Goal: Task Accomplishment & Management: Manage account settings

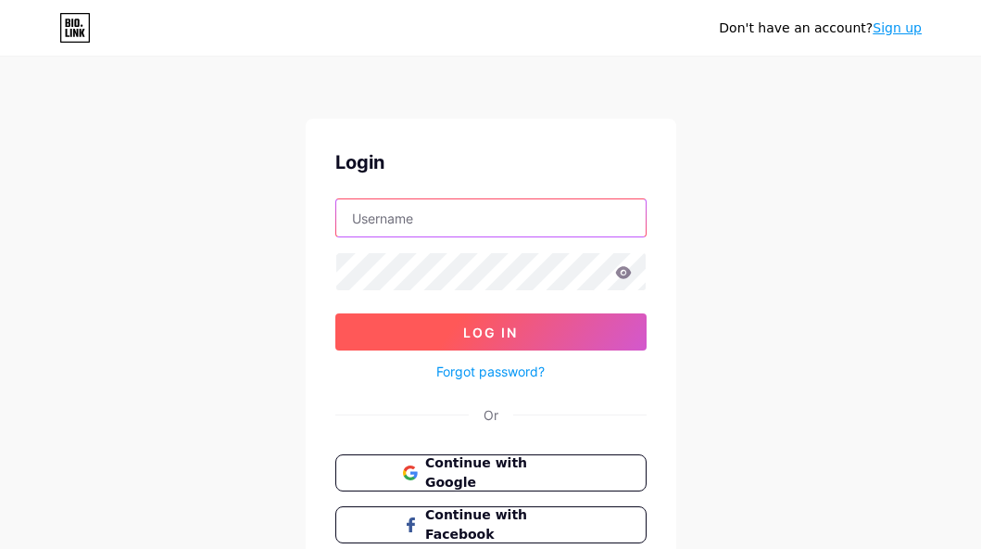
type input "[EMAIL_ADDRESS][DOMAIN_NAME]"
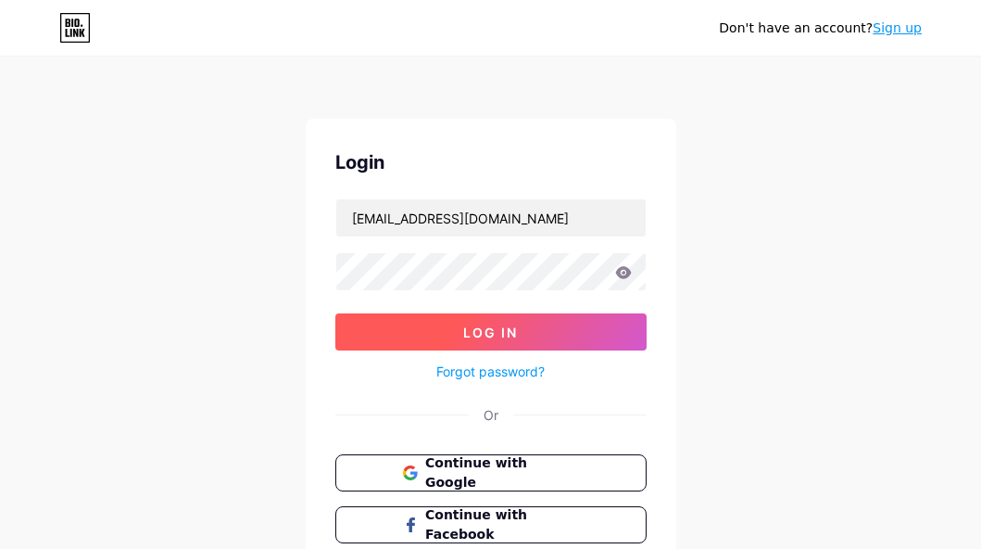
drag, startPoint x: 498, startPoint y: 327, endPoint x: 545, endPoint y: 321, distance: 47.7
click at [499, 327] on span "Log In" at bounding box center [490, 332] width 55 height 16
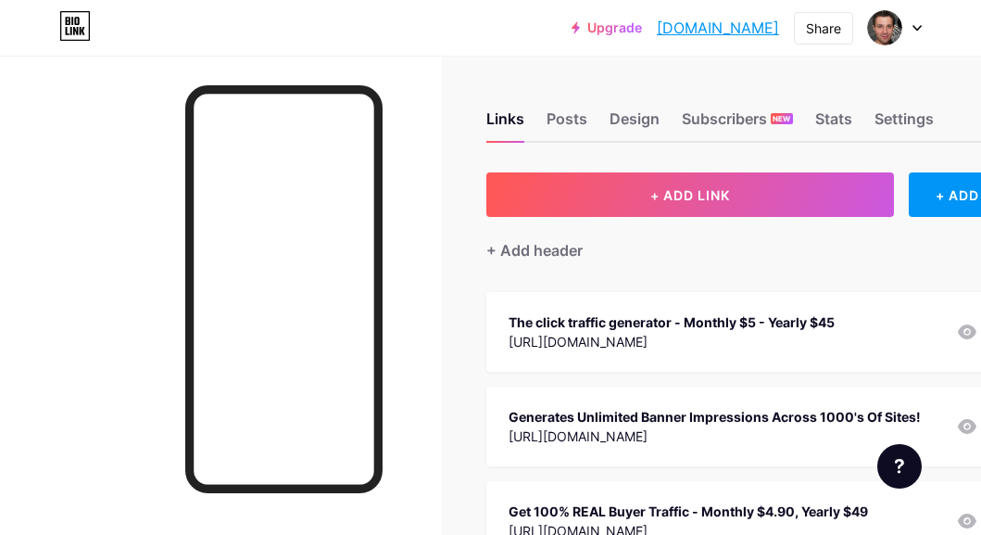
click at [911, 25] on div at bounding box center [895, 27] width 54 height 33
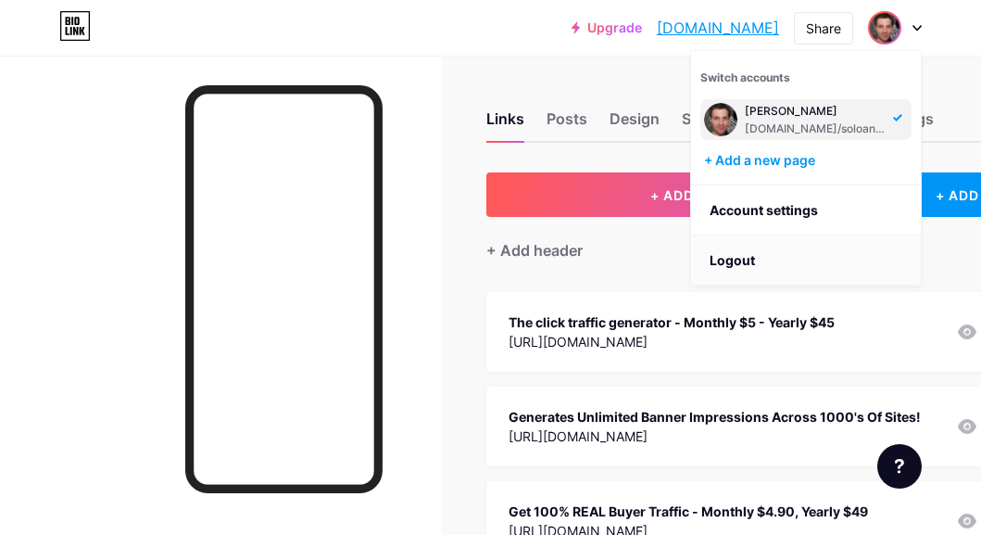
click at [737, 258] on li "Logout" at bounding box center [806, 260] width 230 height 50
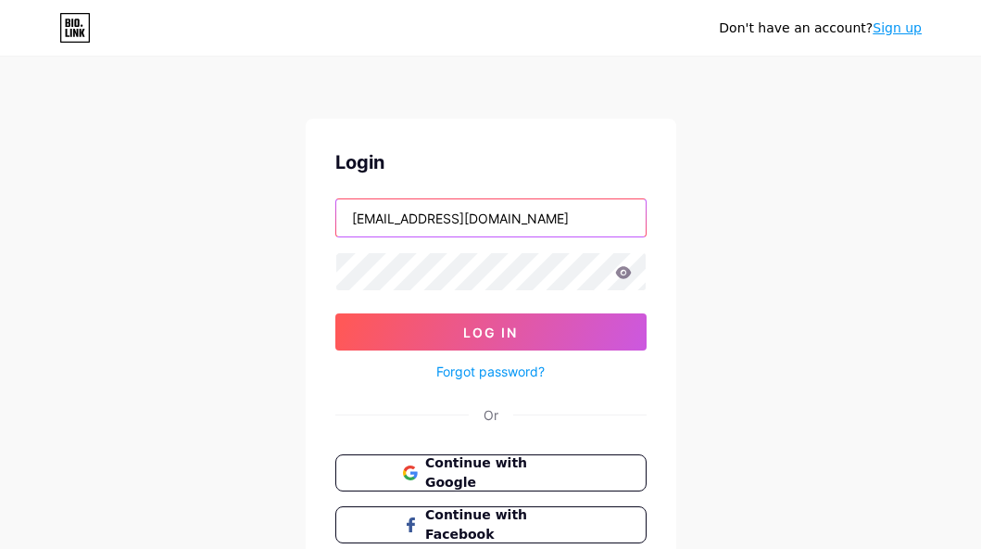
type input "[EMAIL_ADDRESS][DOMAIN_NAME]"
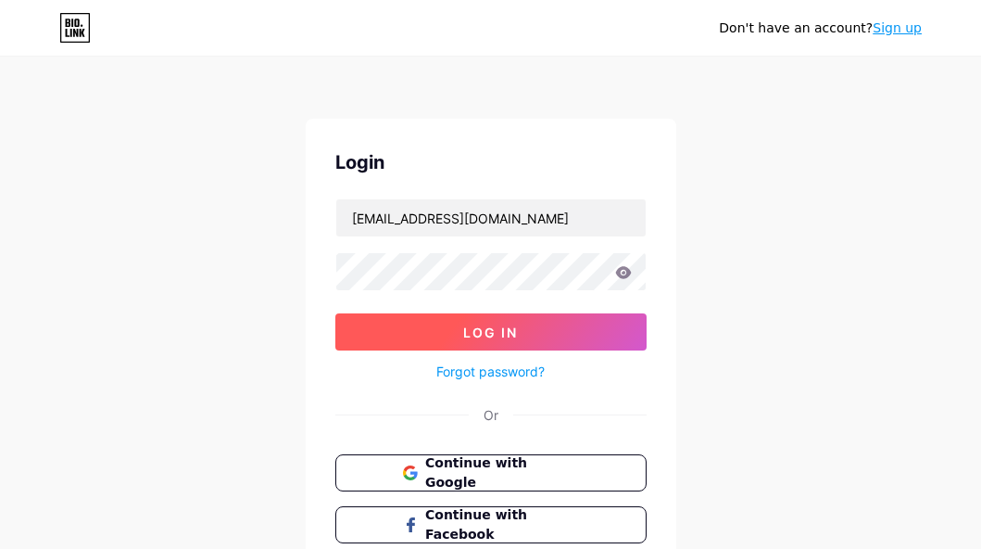
click at [493, 329] on span "Log In" at bounding box center [490, 332] width 55 height 16
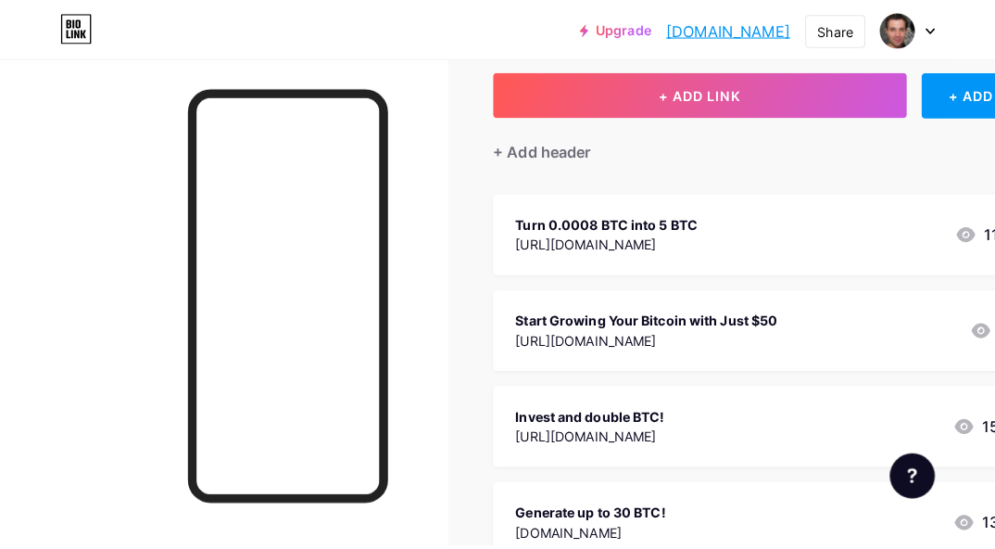
scroll to position [185, 0]
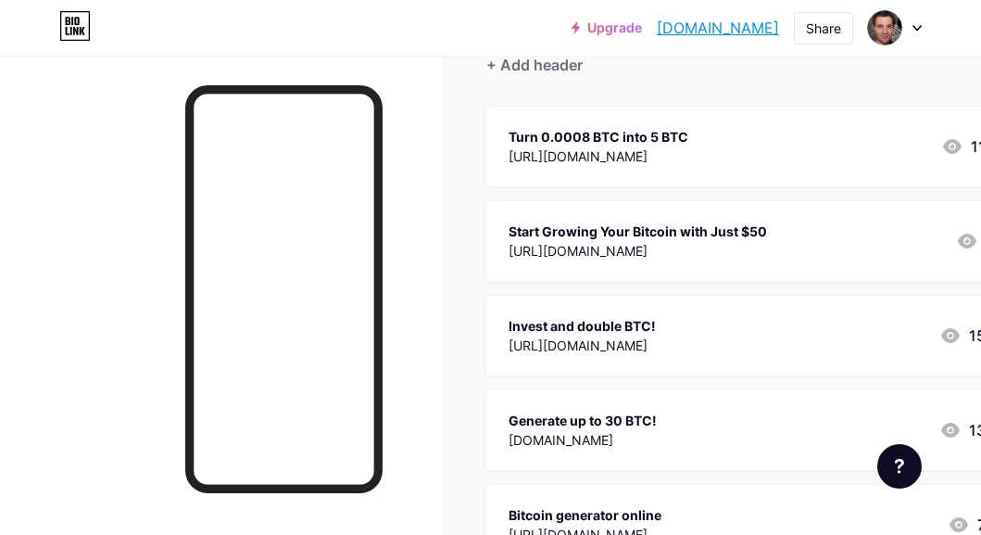
click at [691, 230] on div "Start Growing Your Bitcoin with Just $50" at bounding box center [638, 230] width 259 height 19
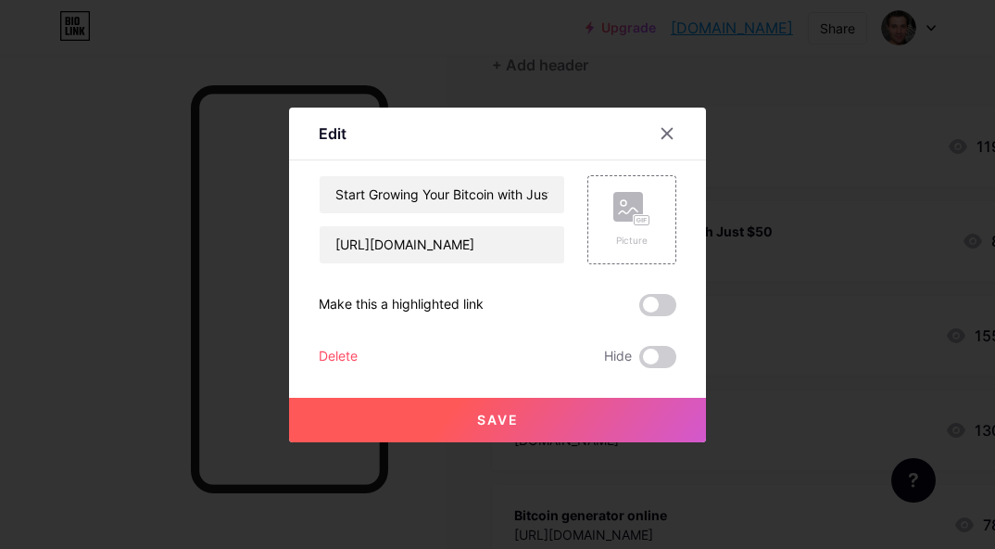
click at [328, 356] on div "Delete" at bounding box center [338, 357] width 39 height 22
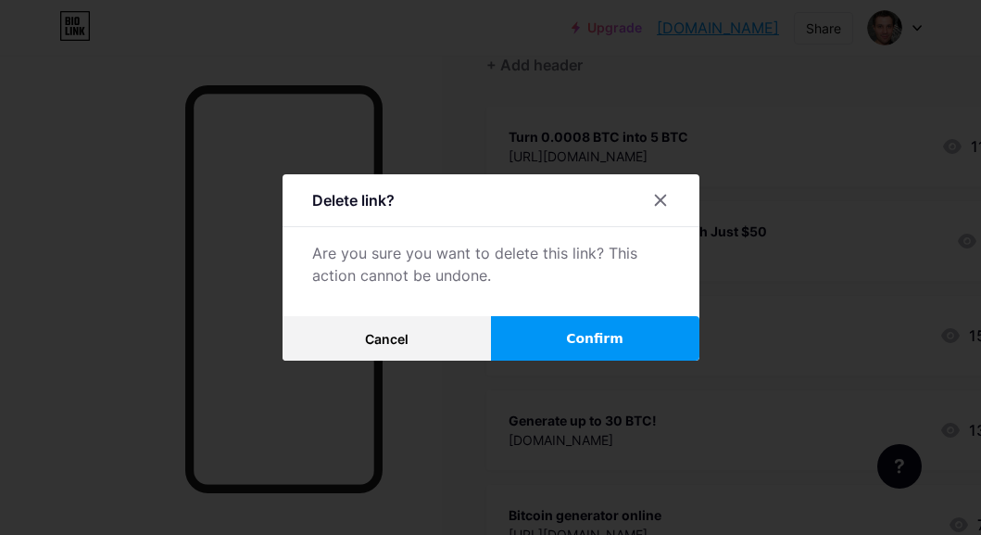
click at [579, 341] on span "Confirm" at bounding box center [594, 338] width 57 height 19
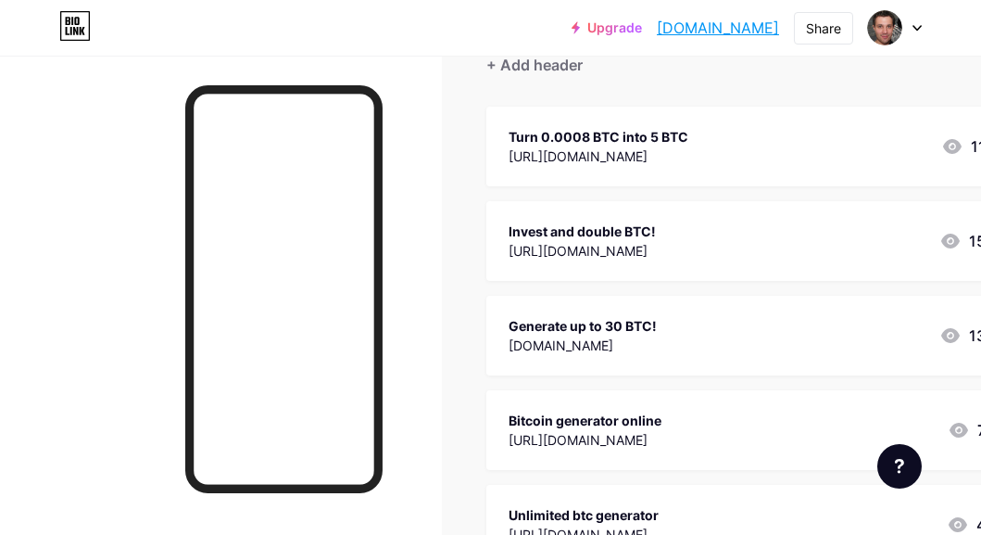
click at [622, 136] on div "Turn 0.0008 BTC into 5 BTC" at bounding box center [599, 136] width 180 height 19
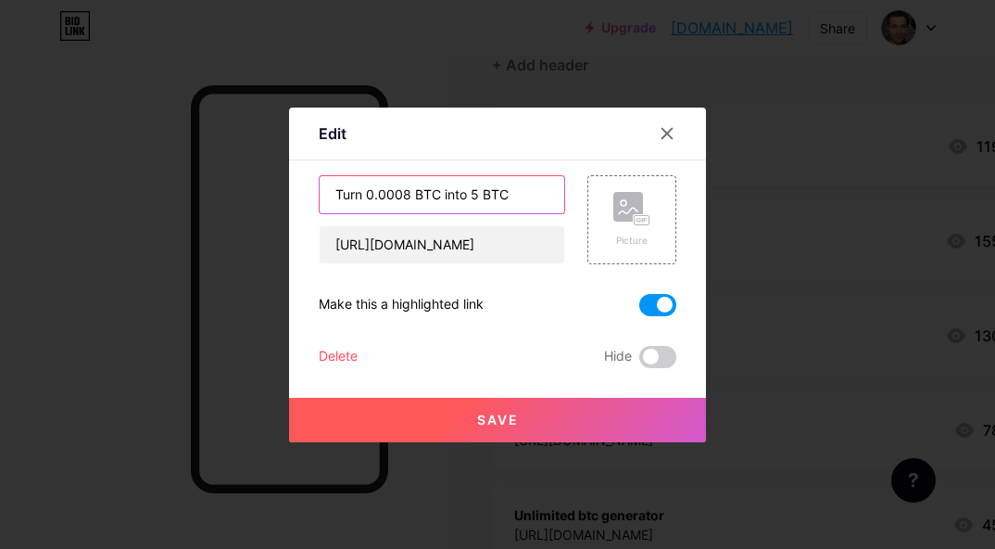
drag, startPoint x: 505, startPoint y: 198, endPoint x: 302, endPoint y: 198, distance: 202.9
click at [302, 198] on div "Edit Content YouTube Play YouTube video without leaving your page. ADD Vimeo Pl…" at bounding box center [497, 274] width 417 height 335
paste input "iny Start, Big Rewards – Multiply 0.0008 BTC to 5 BTC!"
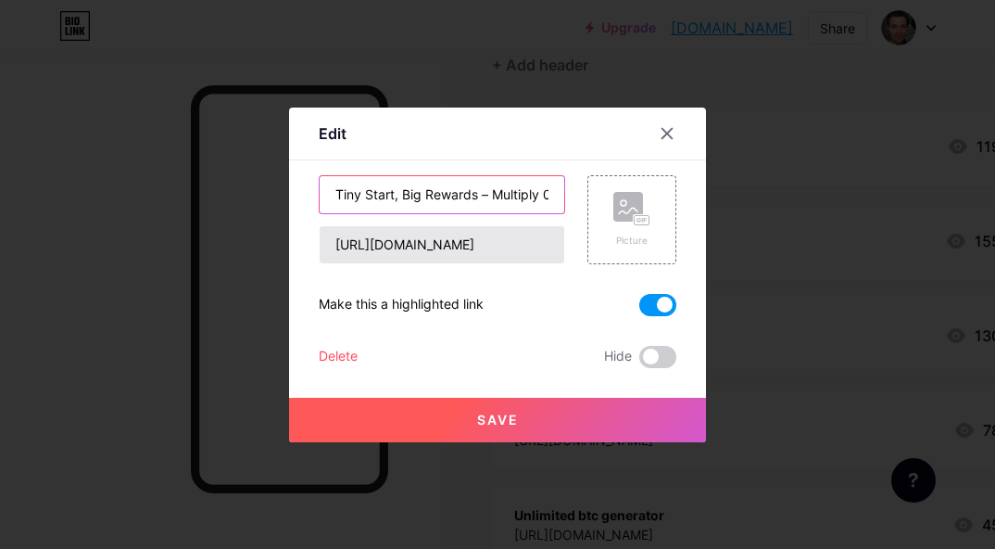
scroll to position [0, 131]
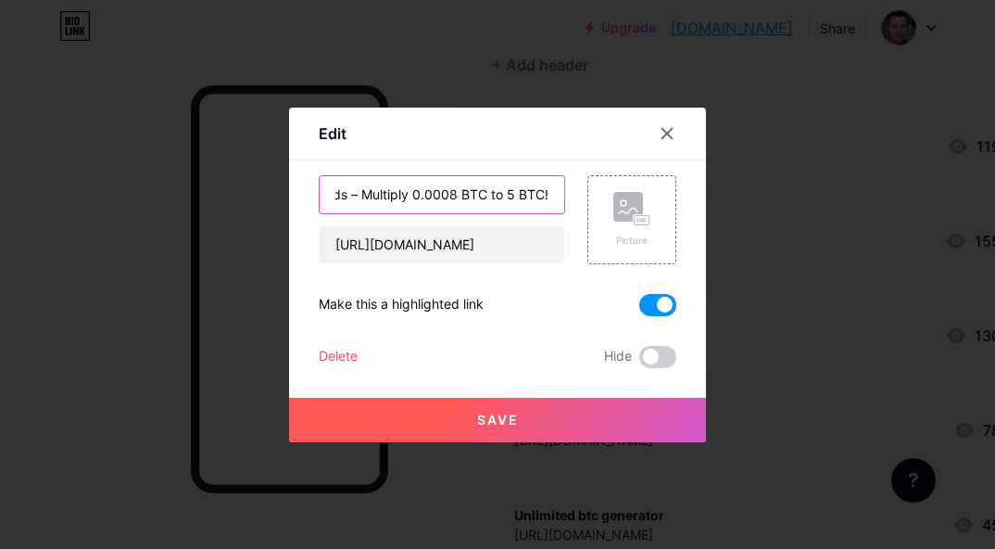
type input "Tiny Start, Big Rewards – Multiply 0.0008 BTC to 5 BTC!"
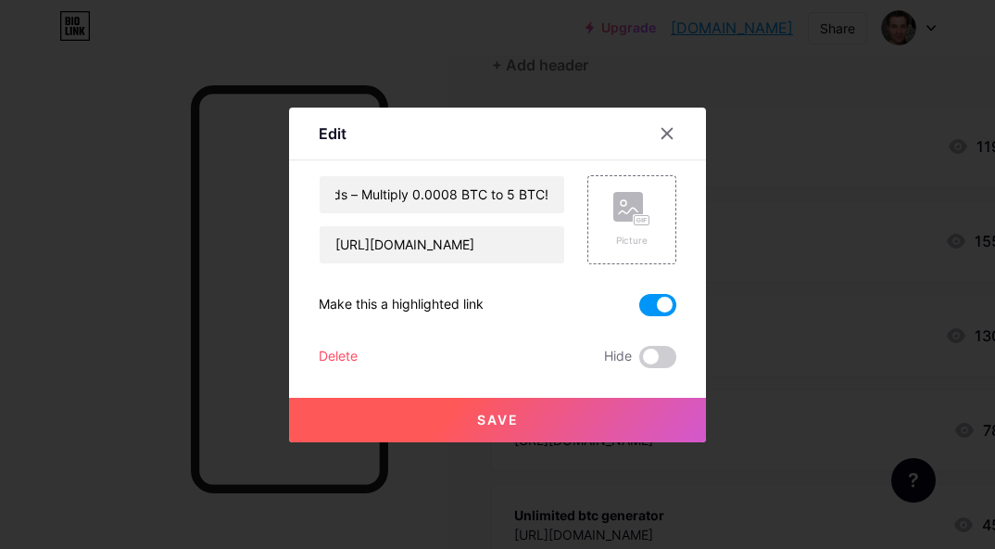
click at [489, 420] on span "Save" at bounding box center [498, 419] width 42 height 16
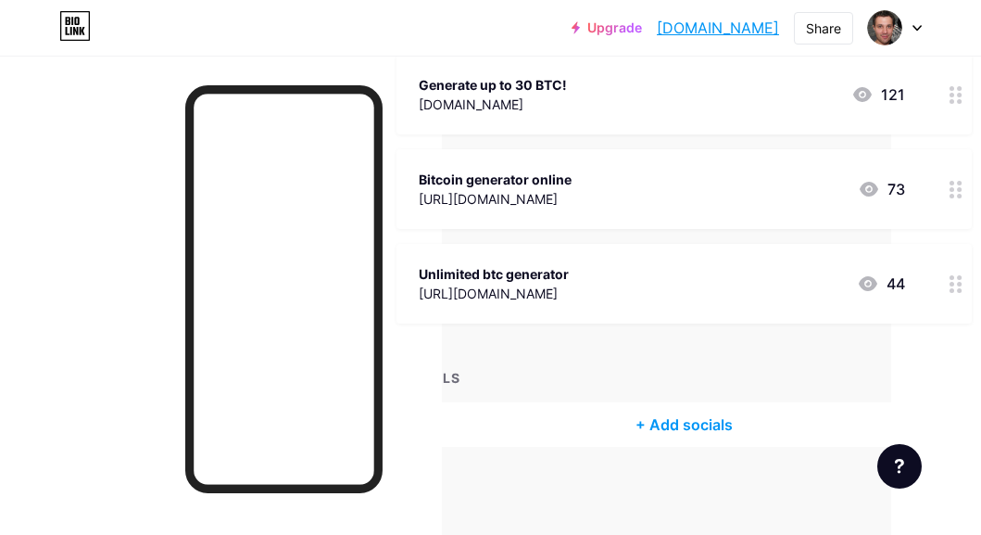
scroll to position [430, 90]
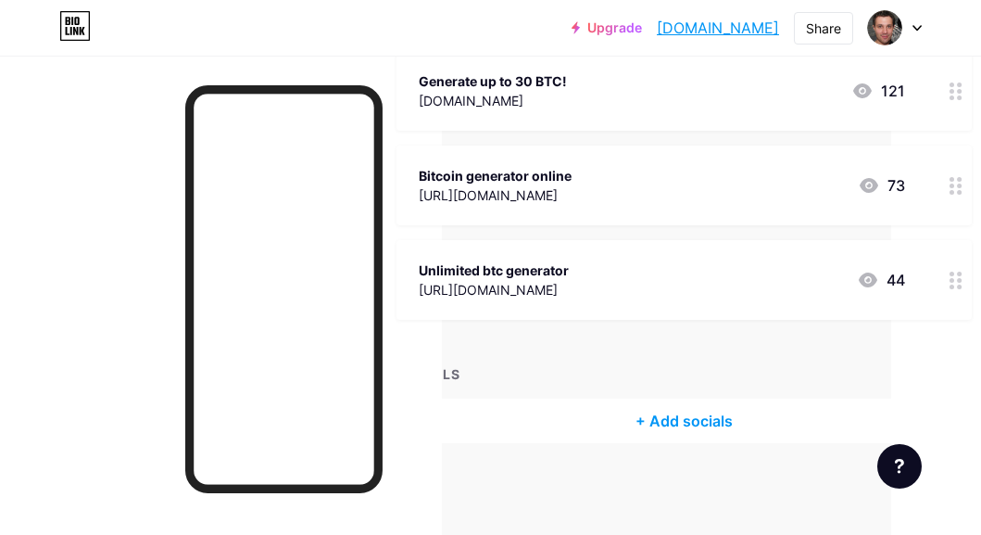
click at [548, 272] on div "Unlimited btc generator" at bounding box center [494, 269] width 150 height 19
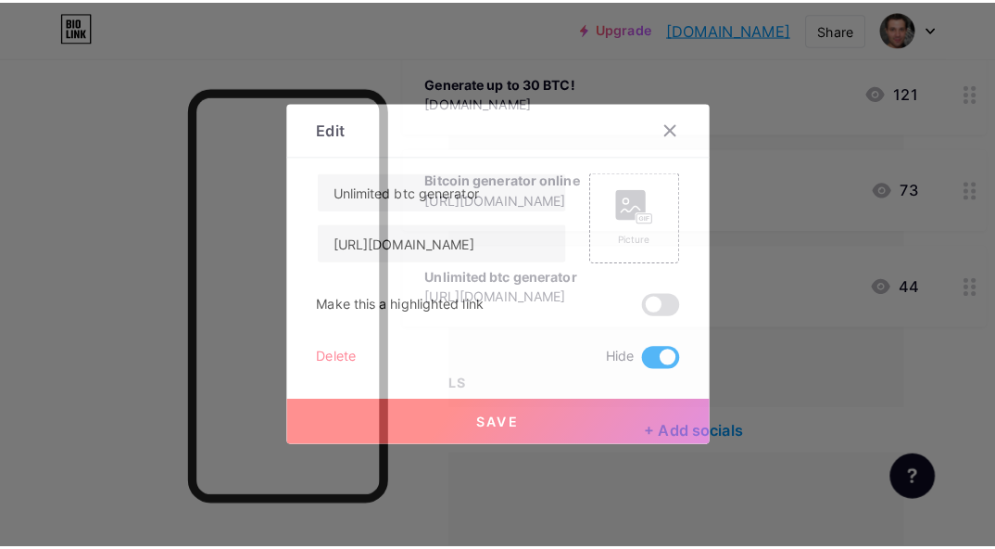
scroll to position [416, 90]
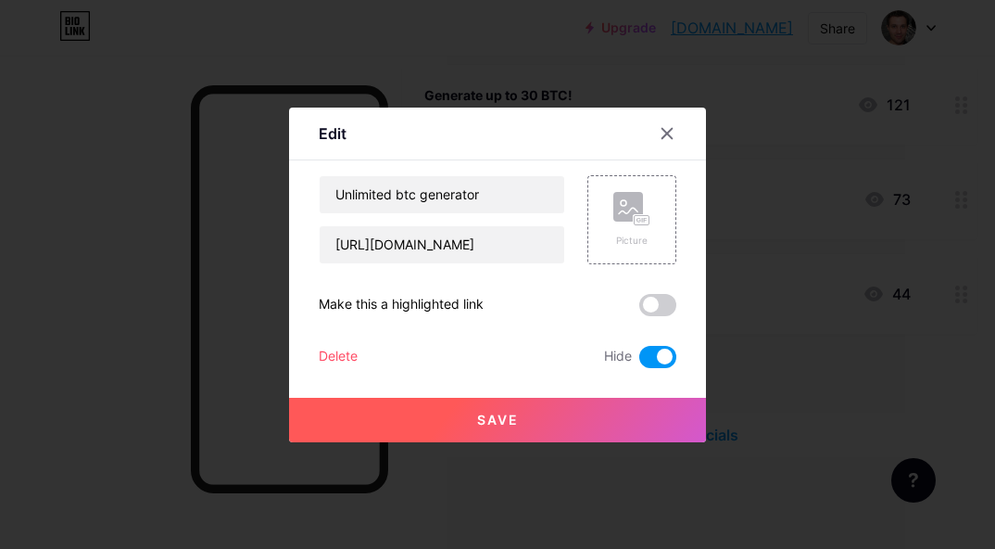
click at [330, 347] on div "Delete" at bounding box center [338, 357] width 39 height 22
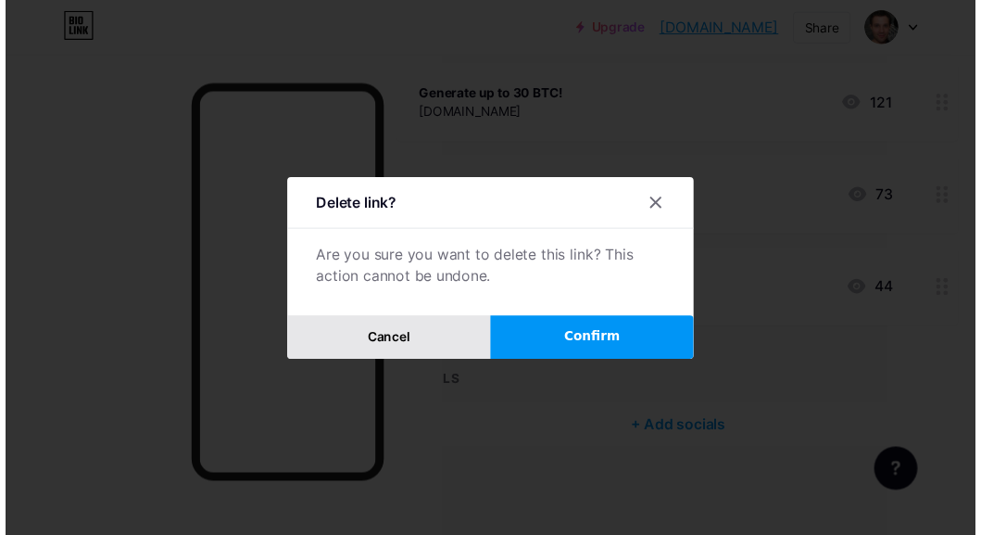
scroll to position [430, 90]
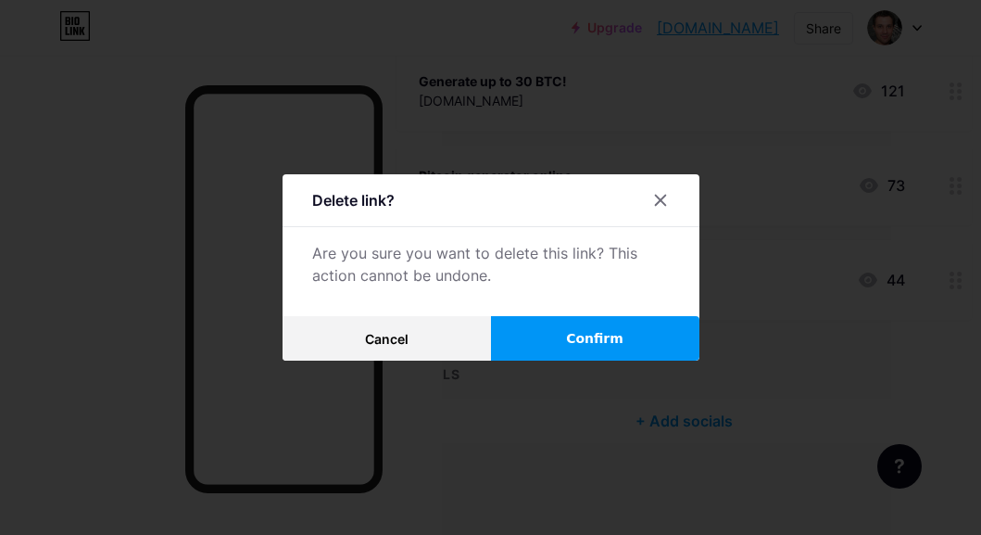
click at [586, 341] on span "Confirm" at bounding box center [594, 338] width 57 height 19
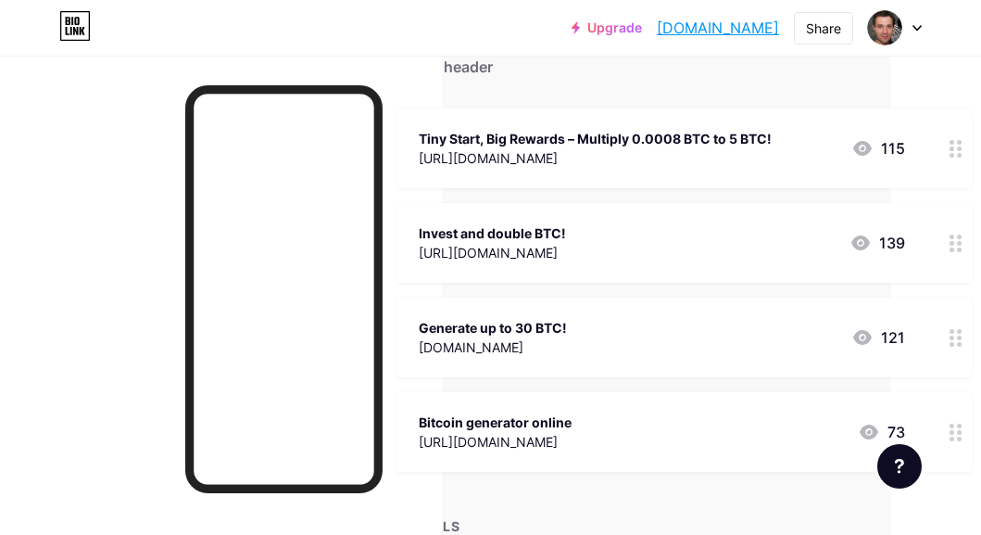
scroll to position [150, 90]
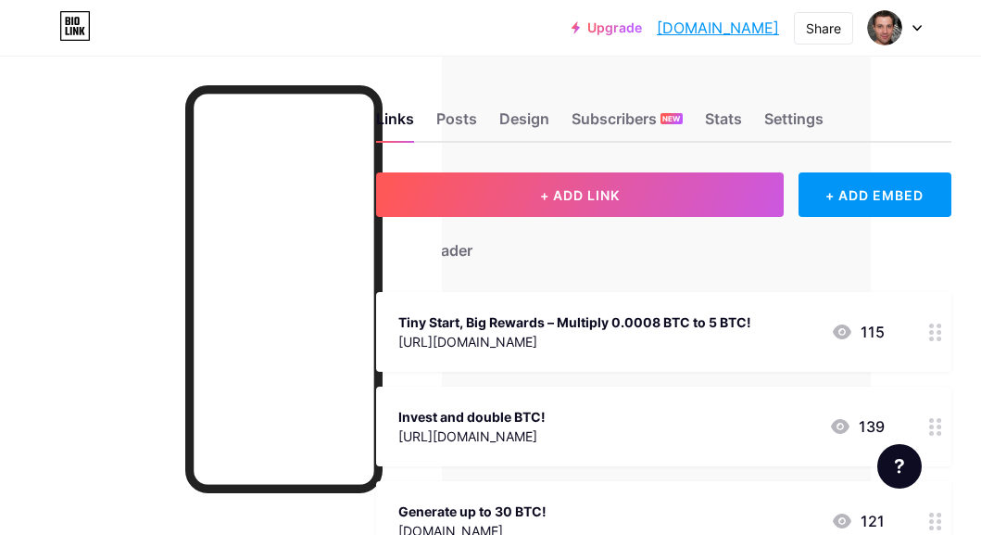
scroll to position [0, 109]
click at [600, 322] on div "Tiny Start, Big Rewards – Multiply 0.0008 BTC to 5 BTC!" at bounding box center [575, 321] width 353 height 19
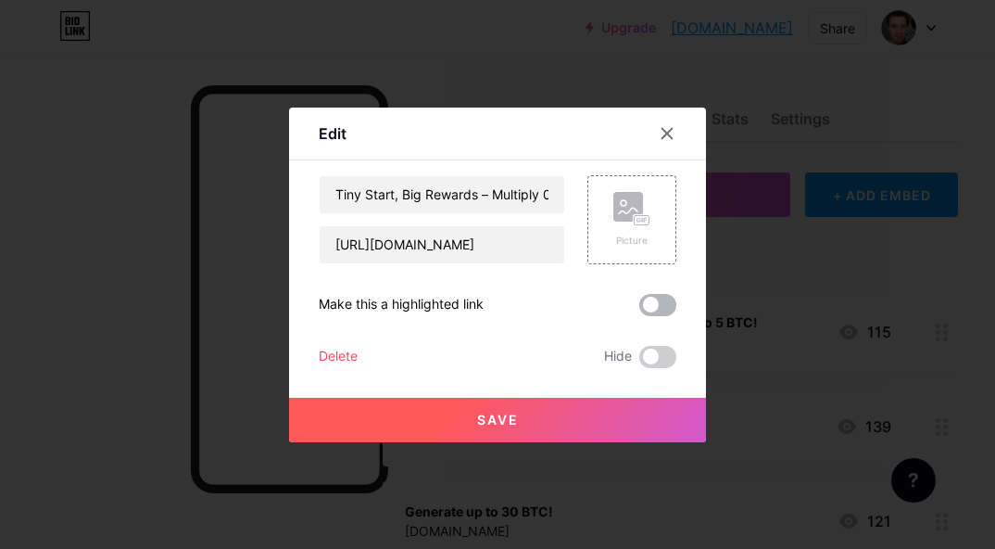
click at [655, 304] on span at bounding box center [657, 305] width 37 height 22
click at [639, 309] on input "checkbox" at bounding box center [639, 309] width 0 height 0
click at [497, 420] on span "Save" at bounding box center [498, 419] width 42 height 16
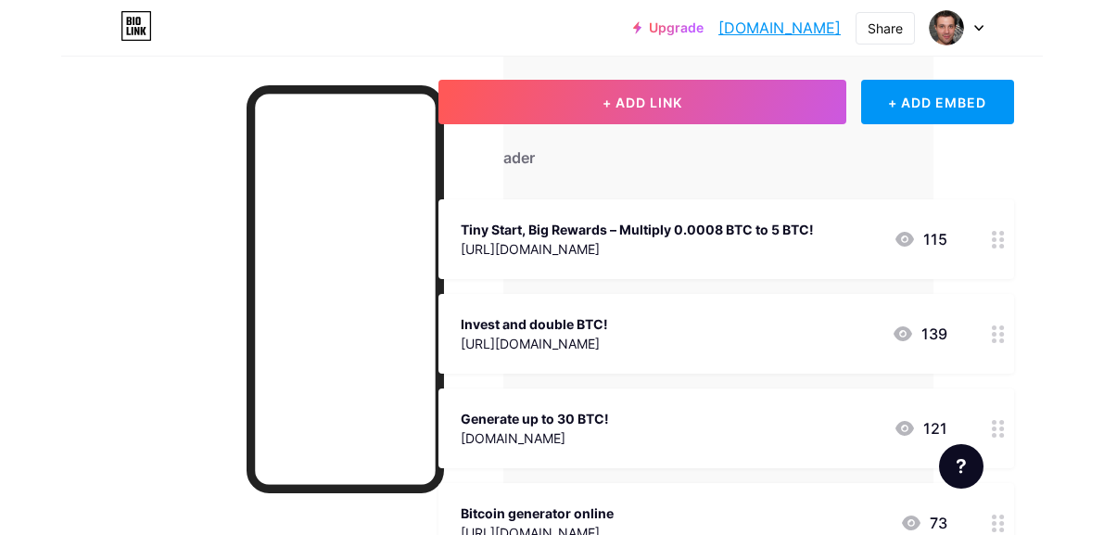
scroll to position [93, 97]
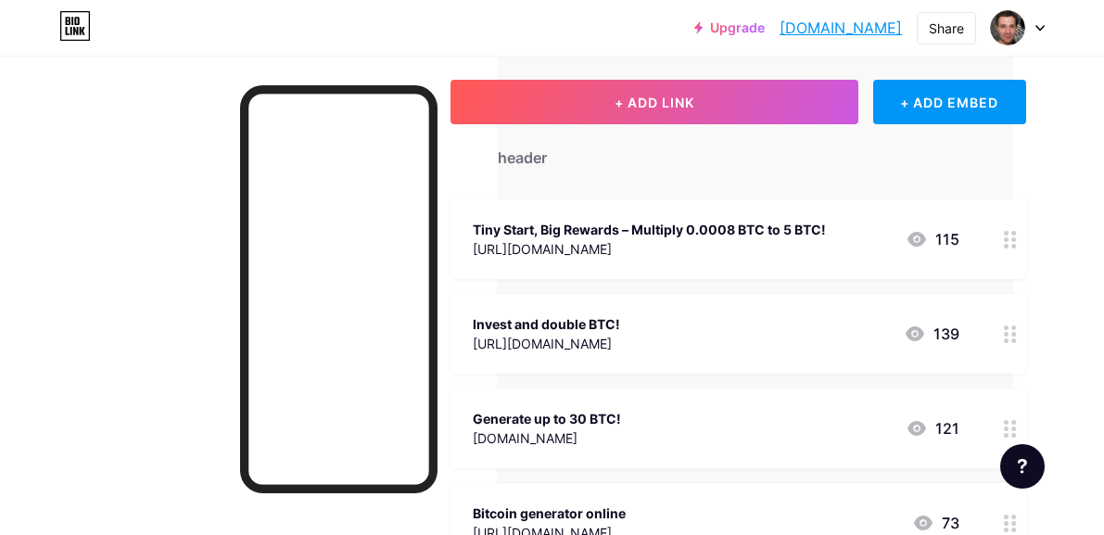
click at [590, 323] on div "Invest and double BTC!" at bounding box center [546, 323] width 147 height 19
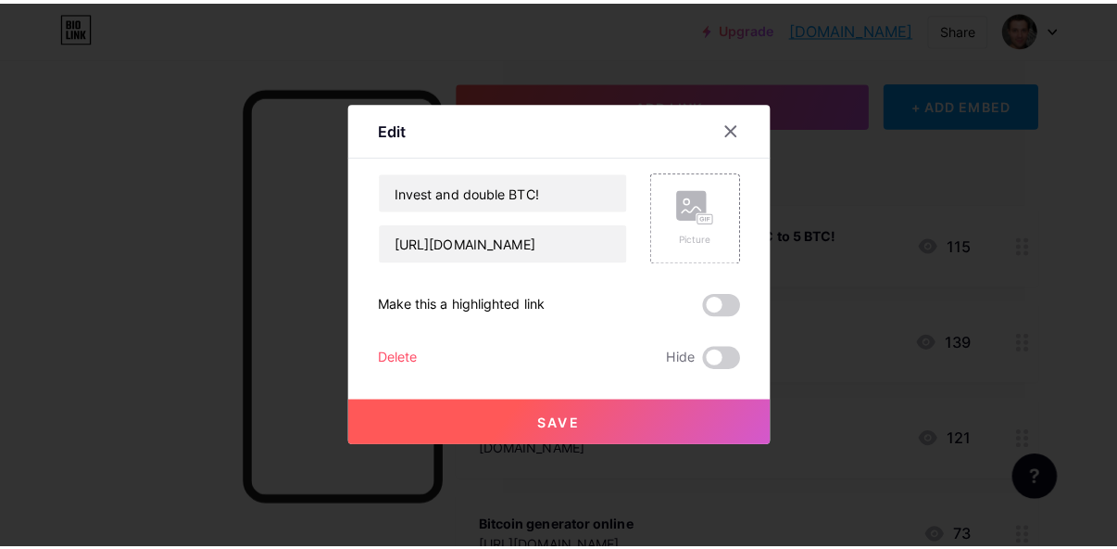
scroll to position [93, 83]
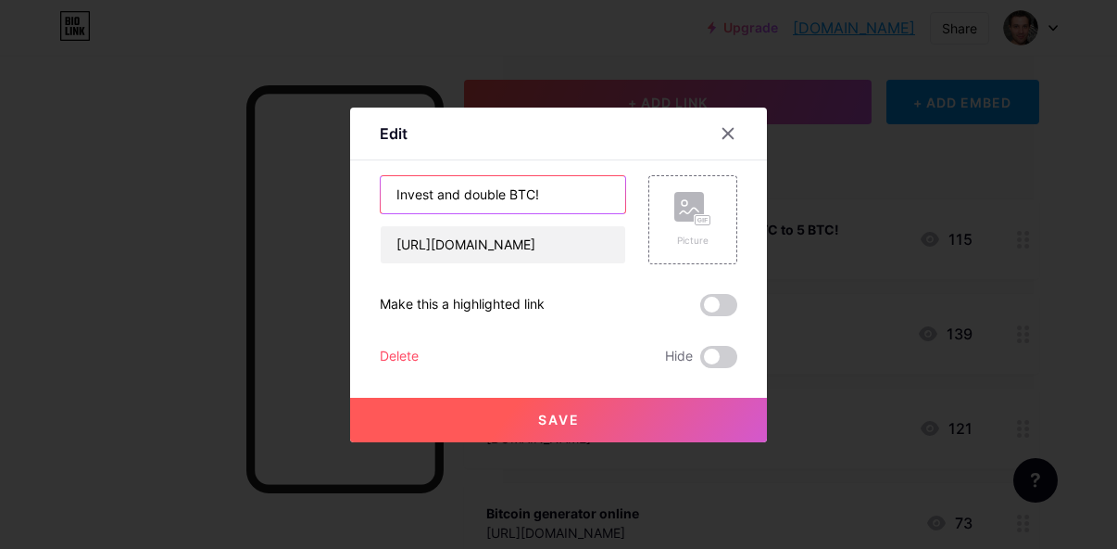
drag, startPoint x: 549, startPoint y: 195, endPoint x: 385, endPoint y: 197, distance: 163.1
click at [385, 197] on input "Invest and double BTC!" at bounding box center [503, 194] width 245 height 37
paste input "Don’t Just Hold… Double Your Bitcoin Today"
type input "Don’t Just Hold… Double Your Bitcoin Today!"
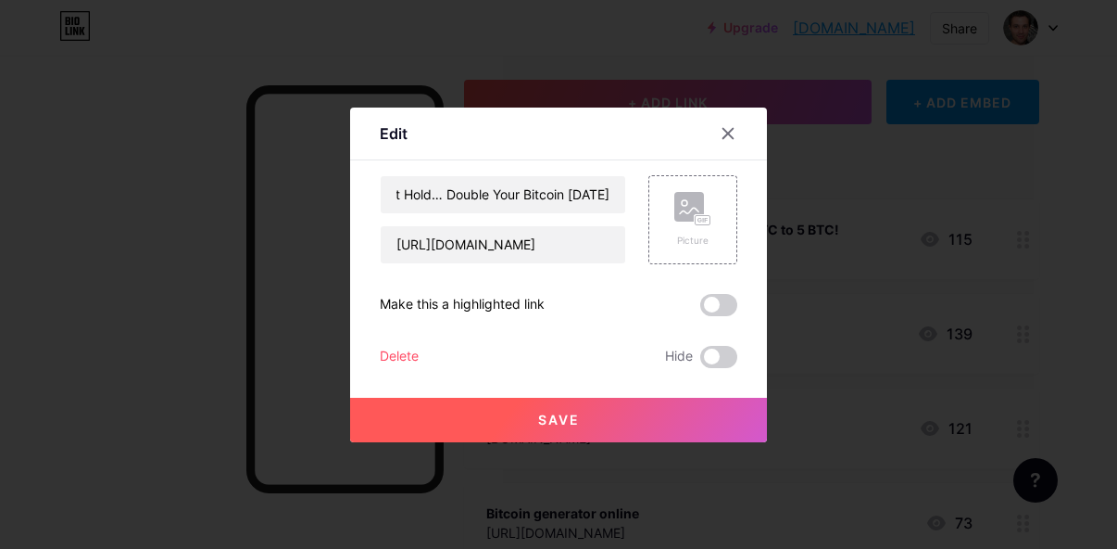
click at [558, 421] on span "Save" at bounding box center [559, 419] width 42 height 16
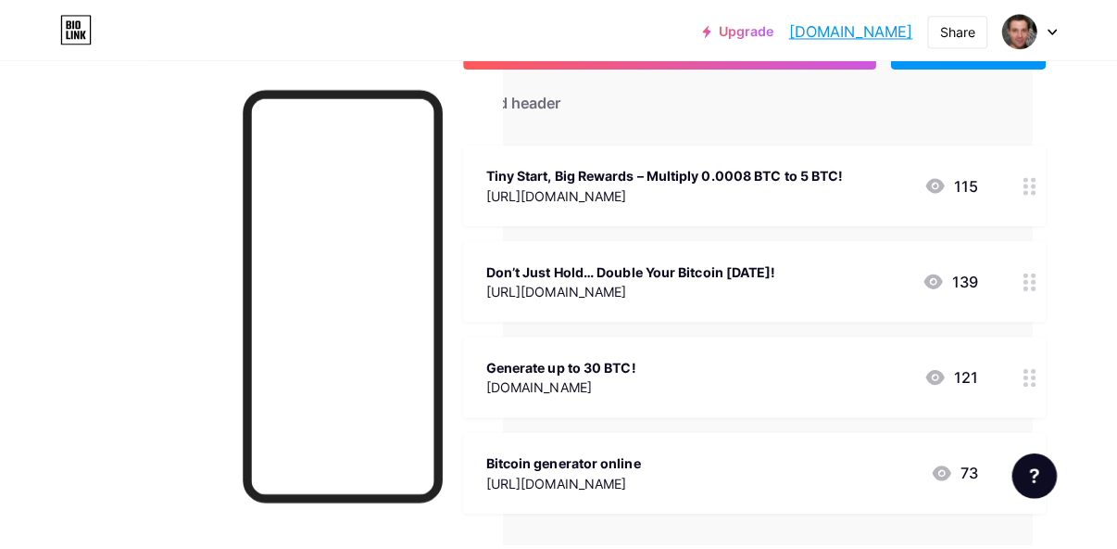
scroll to position [185, 83]
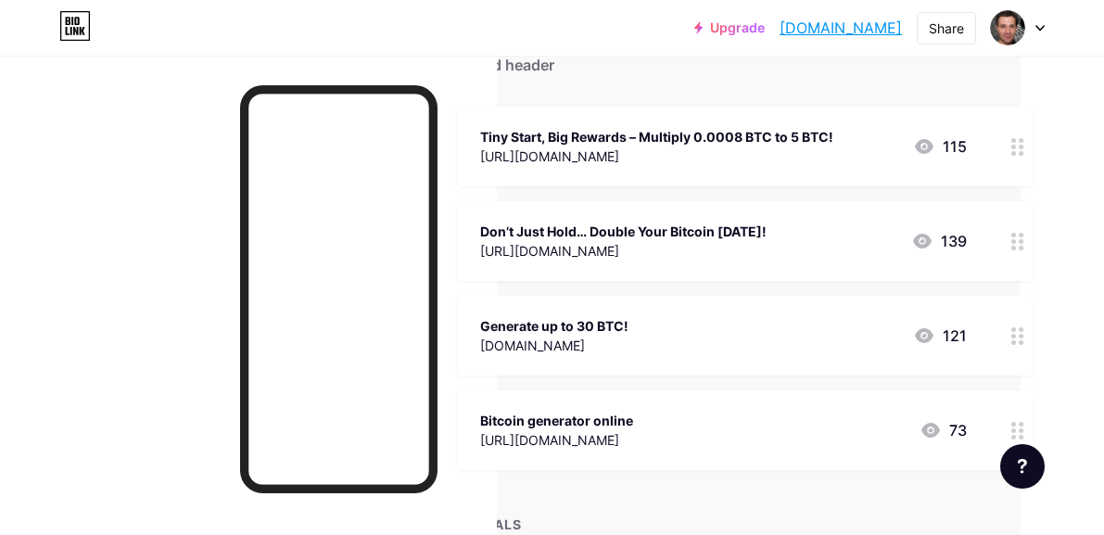
click at [584, 322] on div "Generate up to 30 BTC!" at bounding box center [554, 325] width 148 height 19
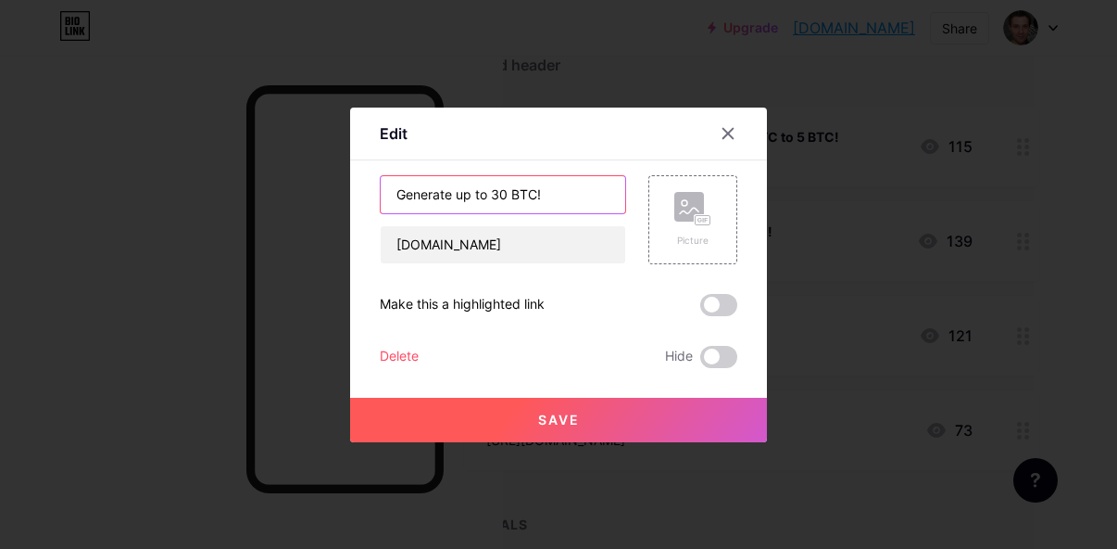
drag, startPoint x: 538, startPoint y: 196, endPoint x: 426, endPoint y: 193, distance: 112.2
click at [361, 199] on div "Edit Content YouTube Play YouTube video without leaving your page. ADD Vimeo Pl…" at bounding box center [558, 274] width 417 height 335
click at [721, 131] on icon at bounding box center [728, 133] width 15 height 15
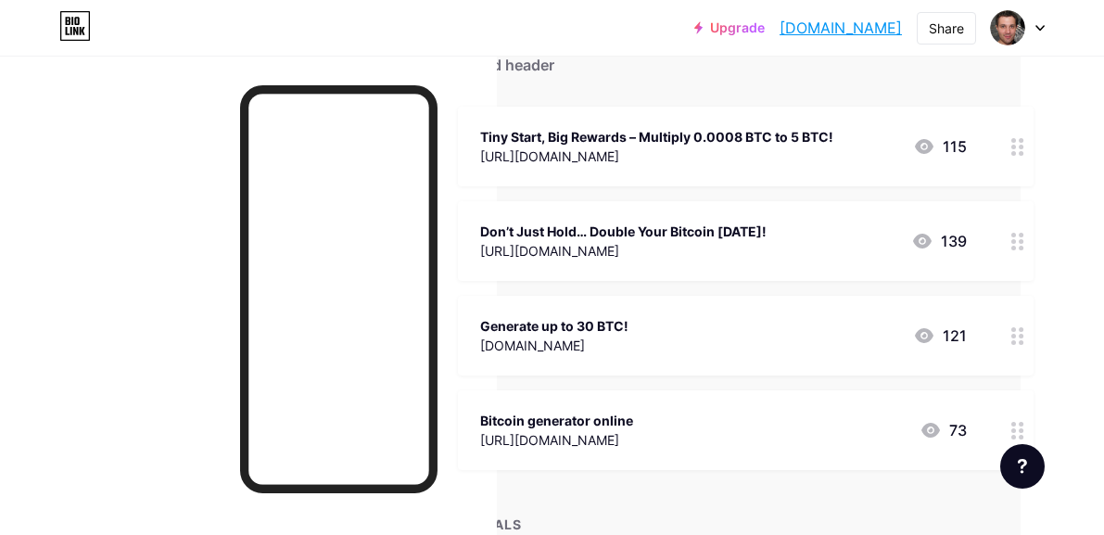
click at [599, 326] on div "Generate up to 30 BTC!" at bounding box center [554, 325] width 148 height 19
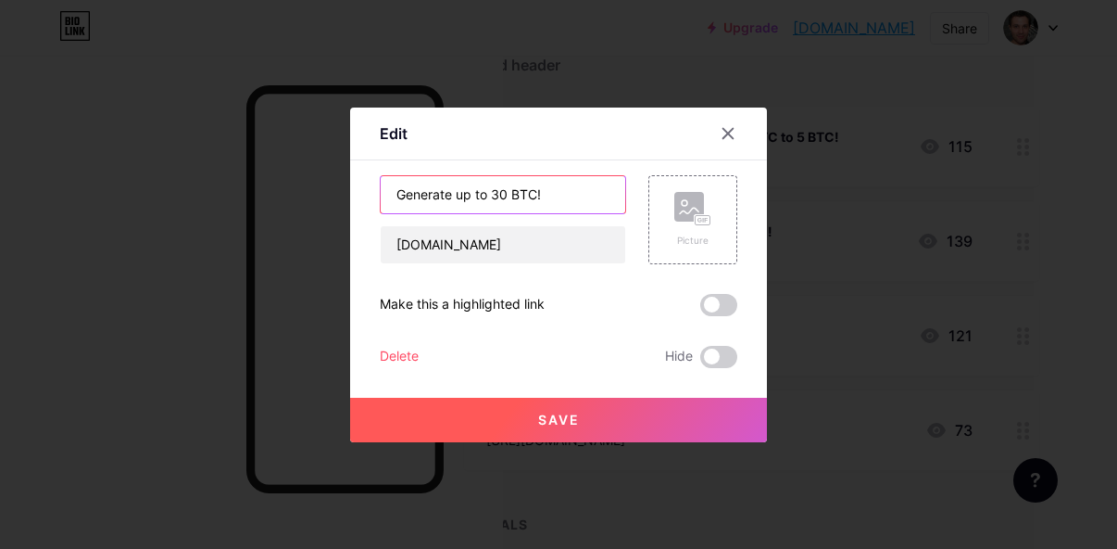
drag, startPoint x: 546, startPoint y: 196, endPoint x: 373, endPoint y: 193, distance: 172.4
click at [381, 193] on input "Generate up to 30 BTC!" at bounding box center [503, 194] width 245 height 37
paste input "Up to 30 BTC – Start Earning Today"
type input "Generate Up to 30 BTC – Start Earning Today!"
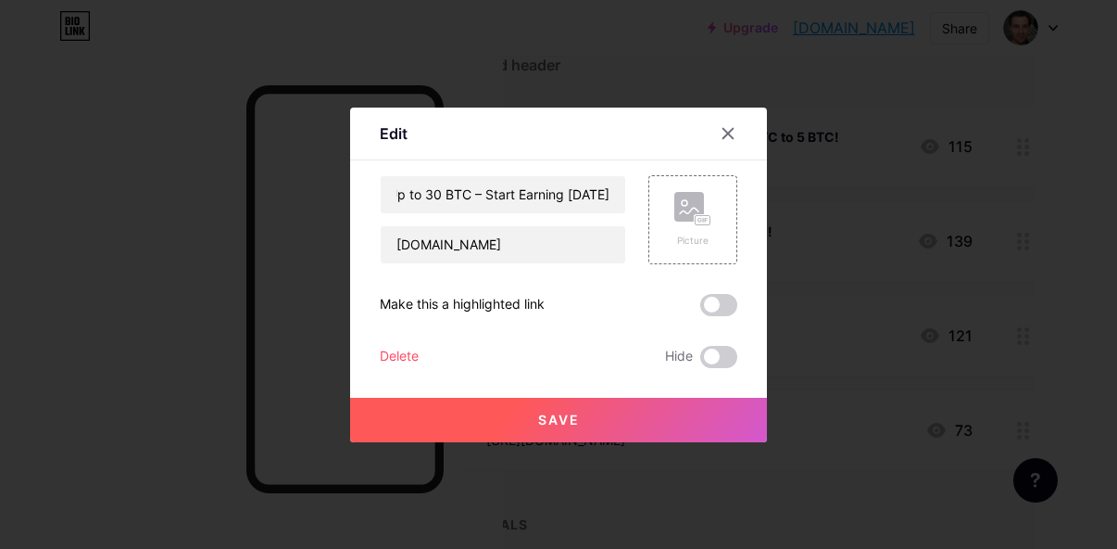
click at [551, 419] on span "Save" at bounding box center [559, 419] width 42 height 16
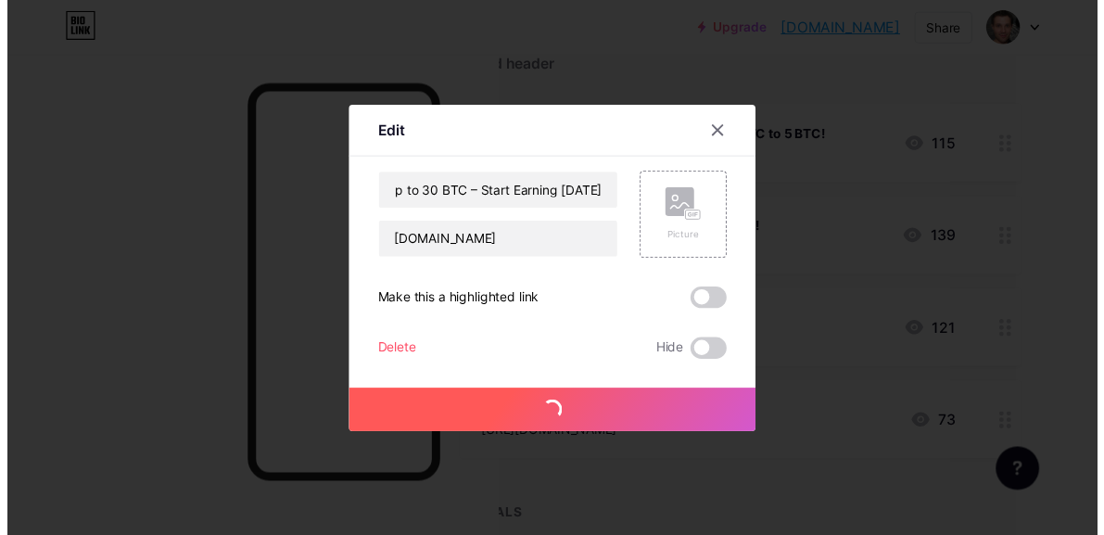
scroll to position [0, 0]
